Goal: Task Accomplishment & Management: Manage account settings

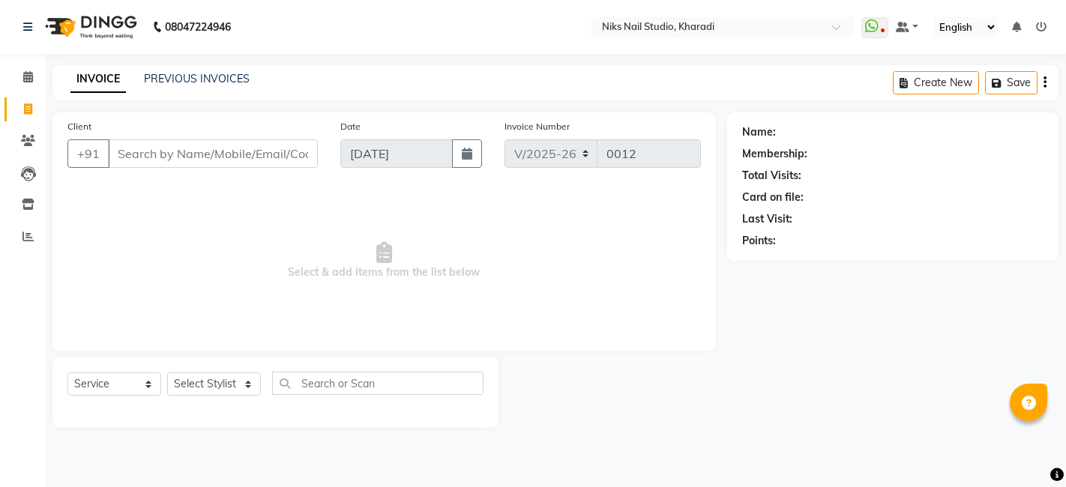
select select "8770"
select select "service"
click at [19, 103] on span at bounding box center [28, 109] width 26 height 17
select select "8770"
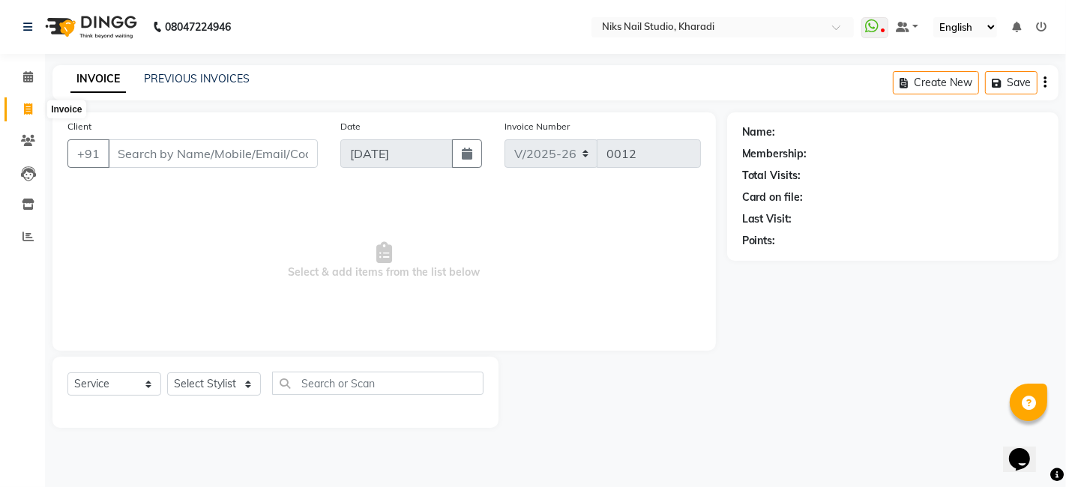
select select "service"
select select "8770"
select select "service"
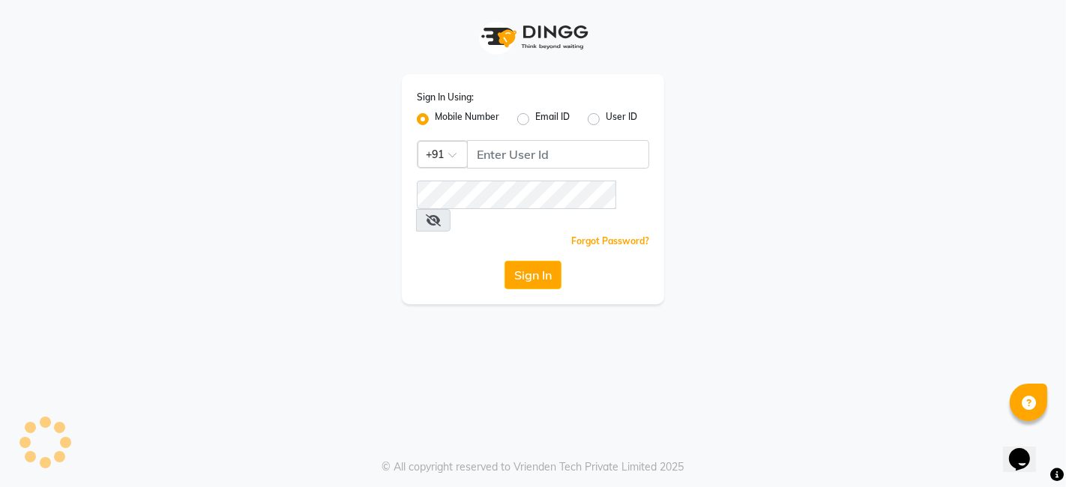
select select "8770"
select select "service"
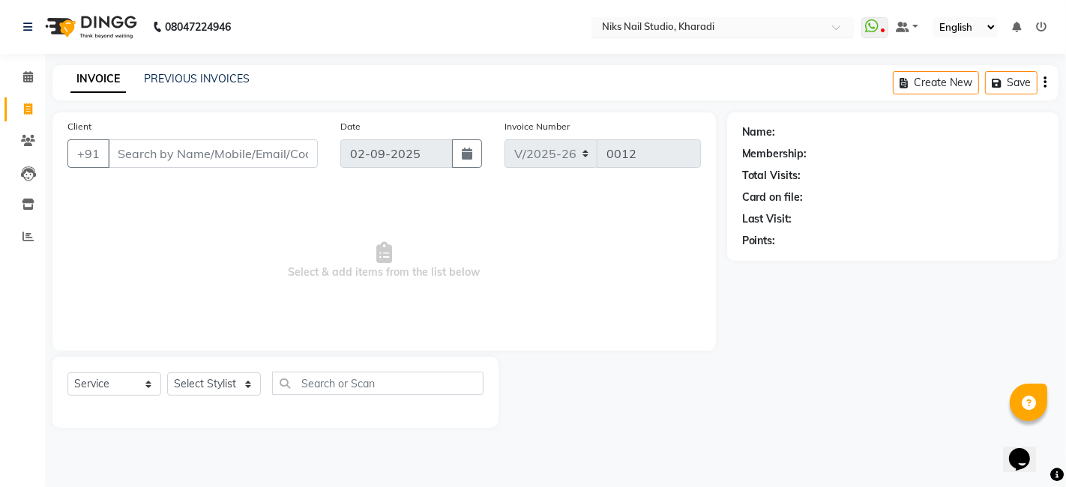
click at [841, 28] on span at bounding box center [841, 31] width 19 height 15
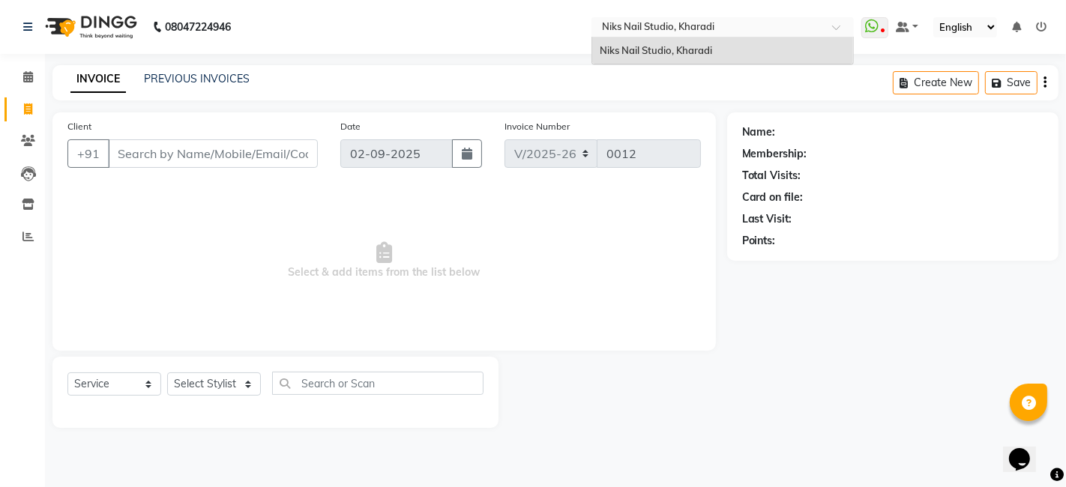
click at [841, 28] on span at bounding box center [841, 31] width 19 height 15
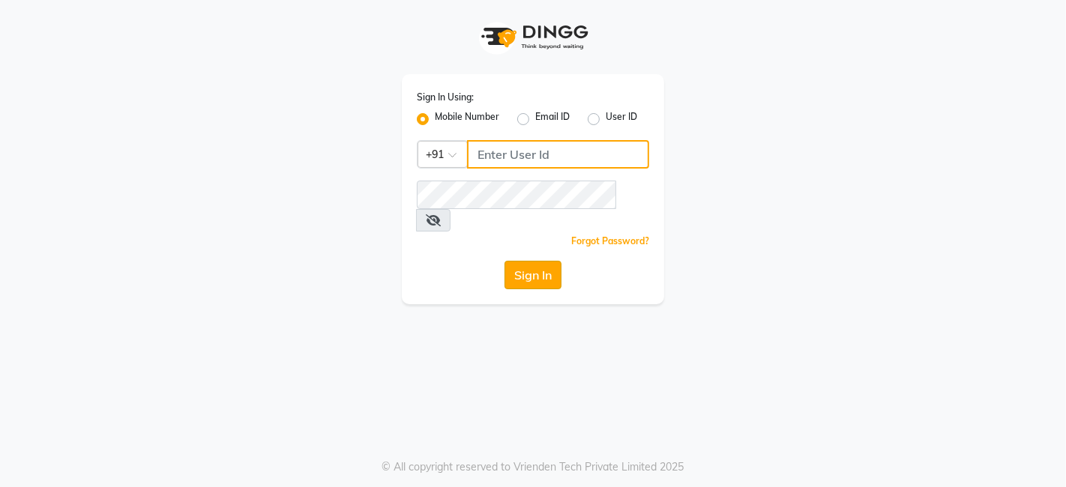
type input "9175245454"
click at [524, 261] on button "Sign In" at bounding box center [532, 275] width 57 height 28
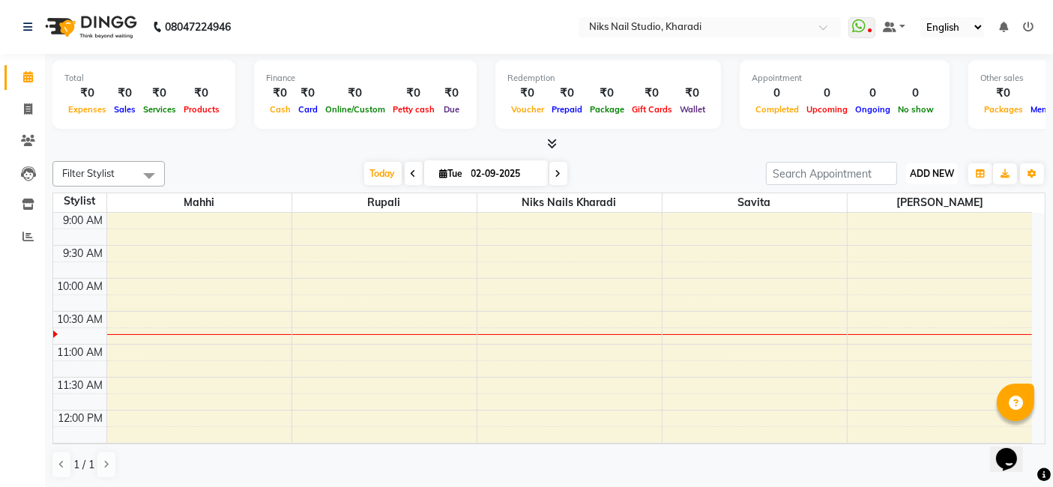
click at [927, 174] on span "ADD NEW" at bounding box center [932, 173] width 44 height 11
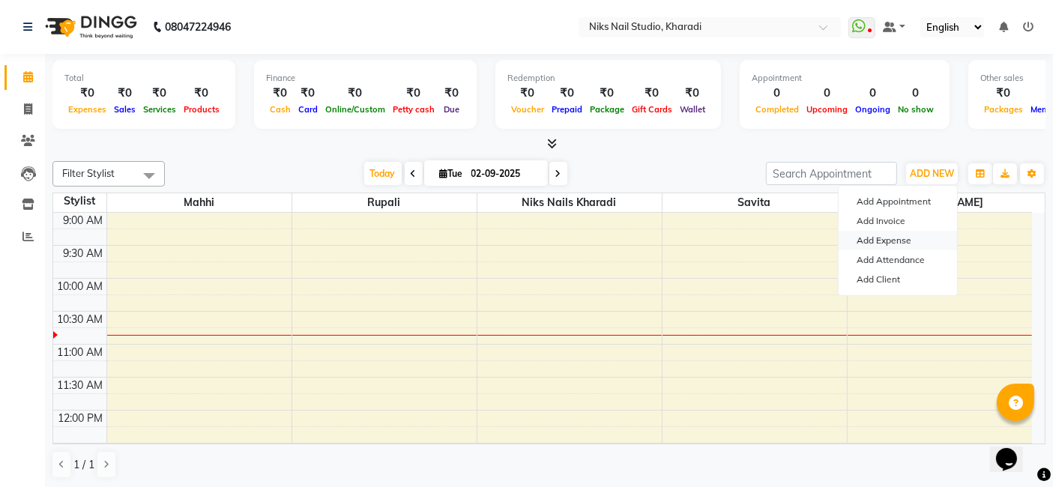
click at [921, 242] on link "Add Expense" at bounding box center [898, 240] width 118 height 19
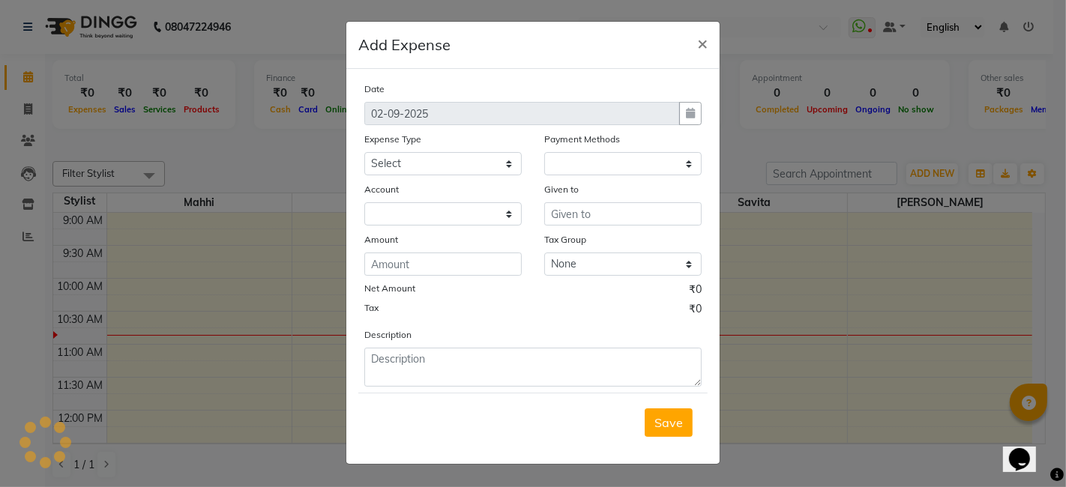
select select "1"
select select "8073"
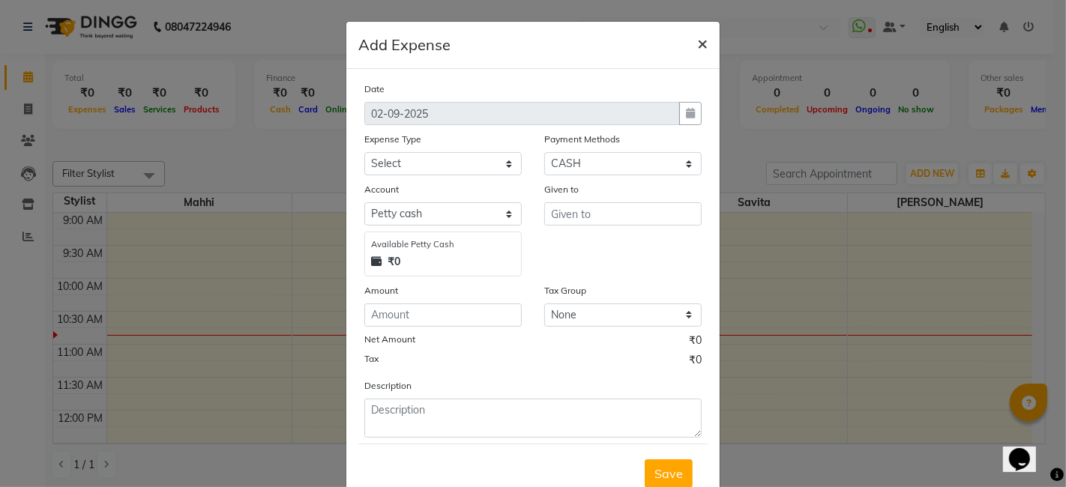
click at [699, 43] on span "×" at bounding box center [702, 42] width 10 height 22
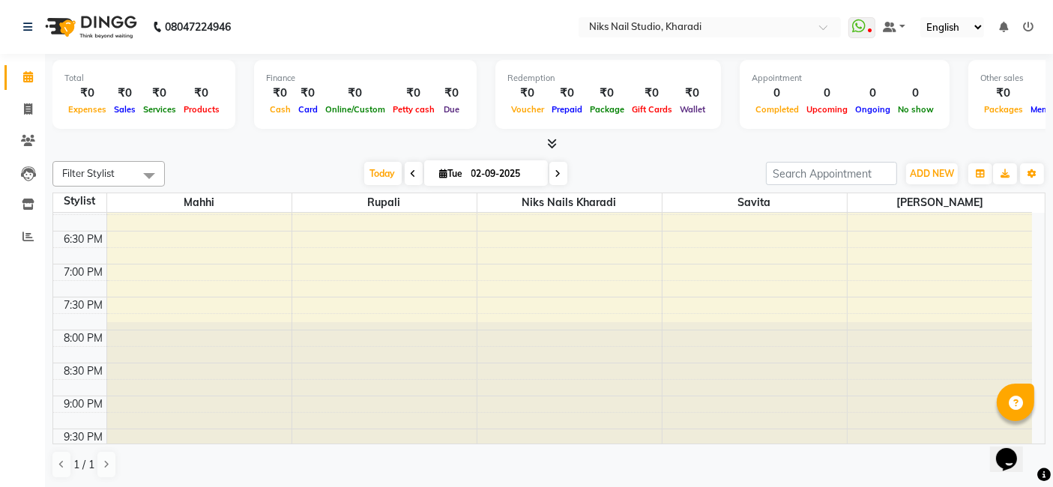
scroll to position [610, 0]
click at [163, 303] on div "9:00 AM 9:30 AM 10:00 AM 10:30 AM 11:00 AM 11:30 AM 12:00 PM 12:30 PM 1:00 PM 1…" at bounding box center [542, 31] width 979 height 857
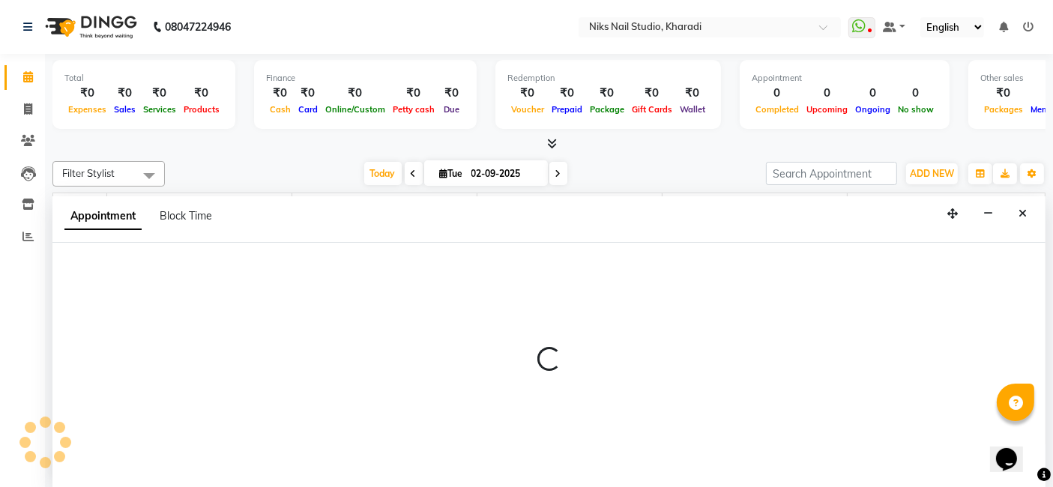
select select "89674"
select select "tentative"
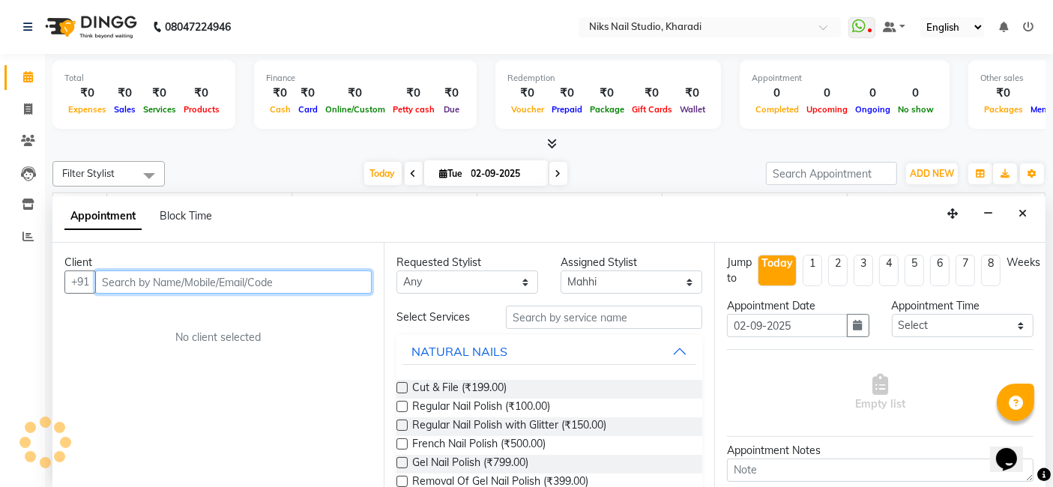
scroll to position [0, 0]
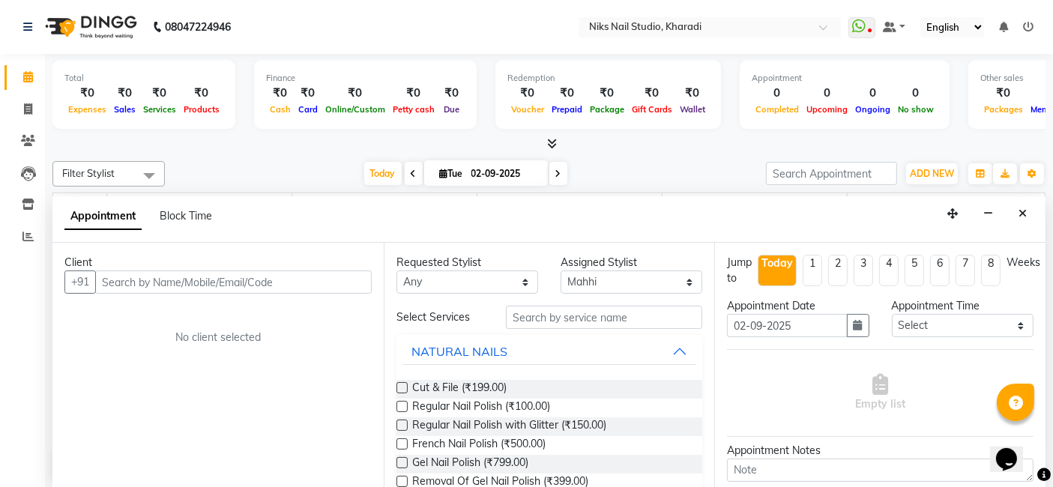
click at [188, 346] on div "Client +91 No client selected" at bounding box center [217, 366] width 331 height 246
click at [941, 176] on span "ADD NEW" at bounding box center [932, 173] width 44 height 11
click at [1025, 208] on icon "Close" at bounding box center [1023, 213] width 8 height 10
click at [1025, 206] on span "[PERSON_NAME]" at bounding box center [940, 202] width 185 height 19
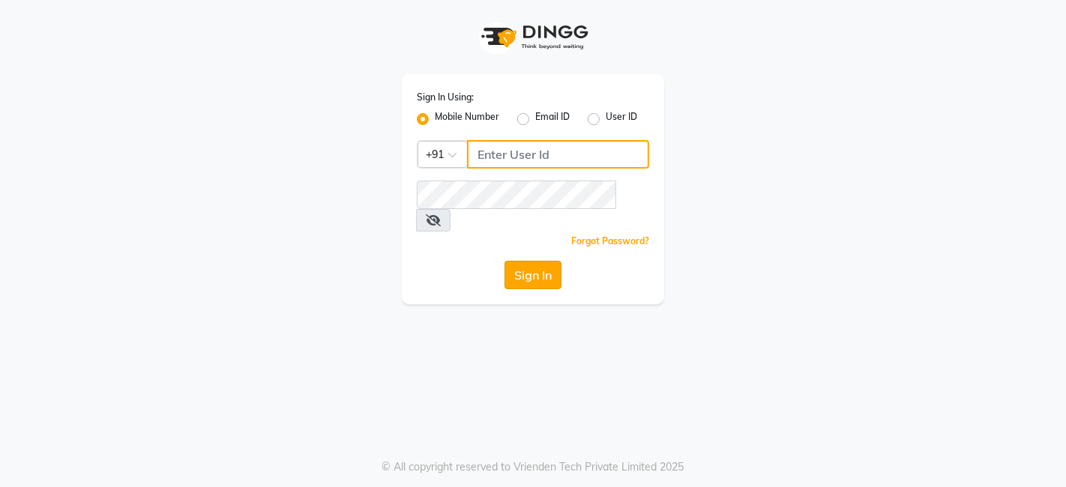
type input "9175245454"
click at [520, 261] on button "Sign In" at bounding box center [532, 275] width 57 height 28
click at [520, 261] on div "Sign In" at bounding box center [533, 275] width 232 height 28
